Goal: Task Accomplishment & Management: Use online tool/utility

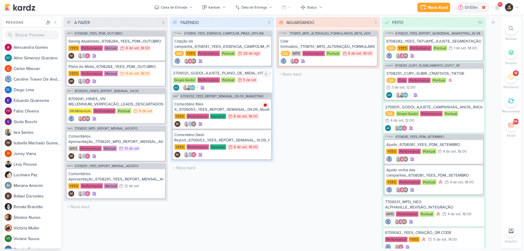
click at [248, 85] on div "AG +1 AG" at bounding box center [221, 88] width 97 height 6
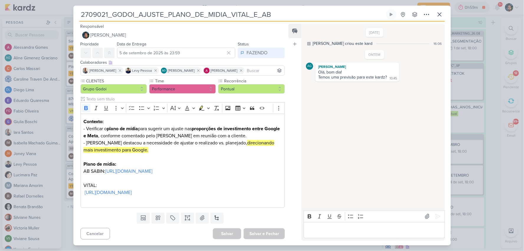
click at [326, 227] on p "Editor editing area: main" at bounding box center [374, 229] width 135 height 7
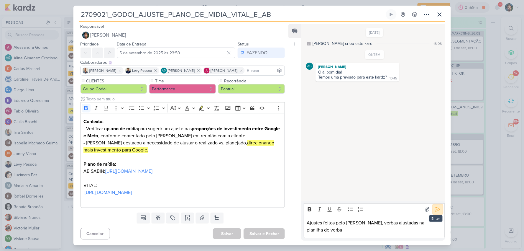
click at [435, 211] on icon at bounding box center [437, 209] width 4 height 4
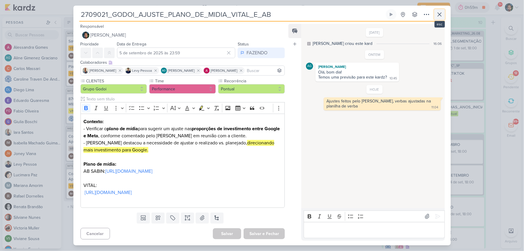
click at [440, 16] on icon at bounding box center [439, 14] width 7 height 7
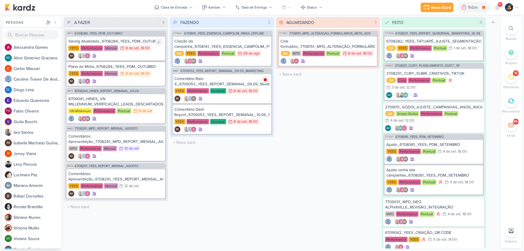
click at [152, 55] on div "IM" at bounding box center [115, 56] width 95 height 6
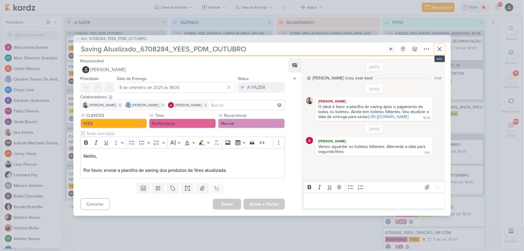
click at [437, 49] on icon at bounding box center [439, 48] width 7 height 7
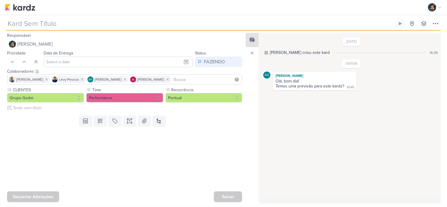
type input "2709021_GODOI_AJUSTE_PLANO_DE_MIDIA_VITAL_E_AB"
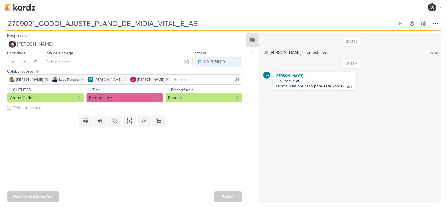
type input "5 de setembro de 2025 às 23:59"
